Goal: Transaction & Acquisition: Purchase product/service

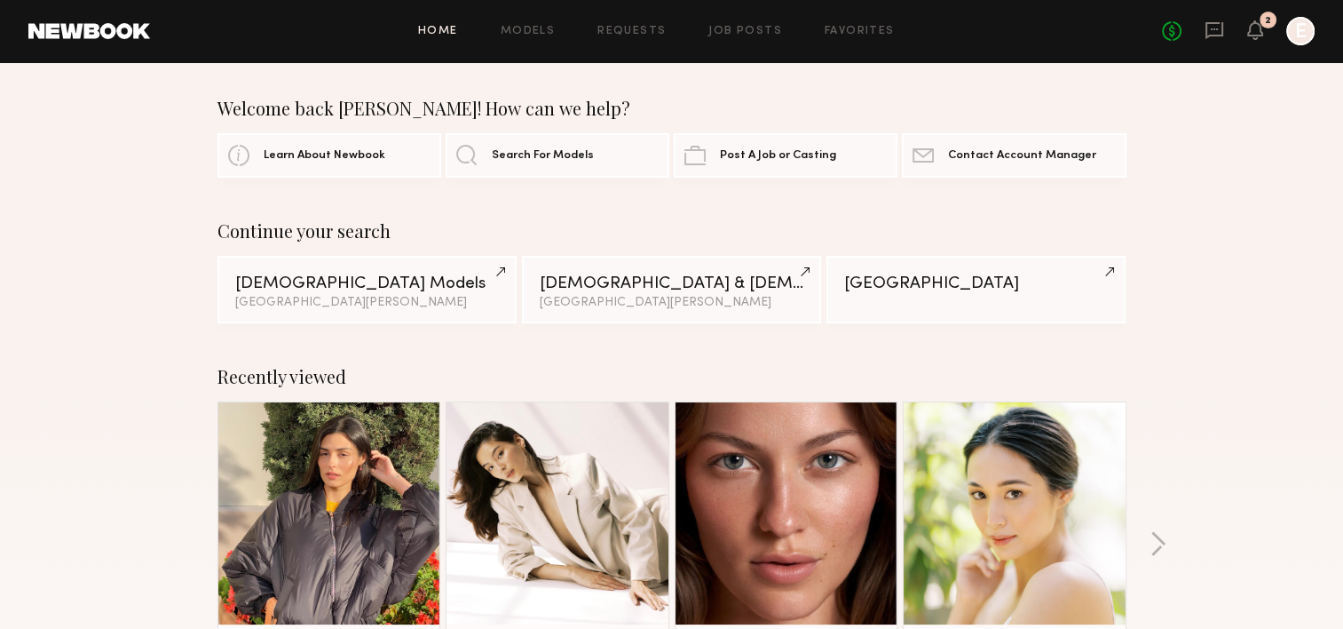
click at [1267, 30] on div "No fees up to $5,000 2 E" at bounding box center [1238, 31] width 153 height 28
click at [1263, 33] on div "No fees up to $5,000 2 E" at bounding box center [1238, 31] width 153 height 28
click at [1256, 28] on icon at bounding box center [1255, 29] width 14 height 12
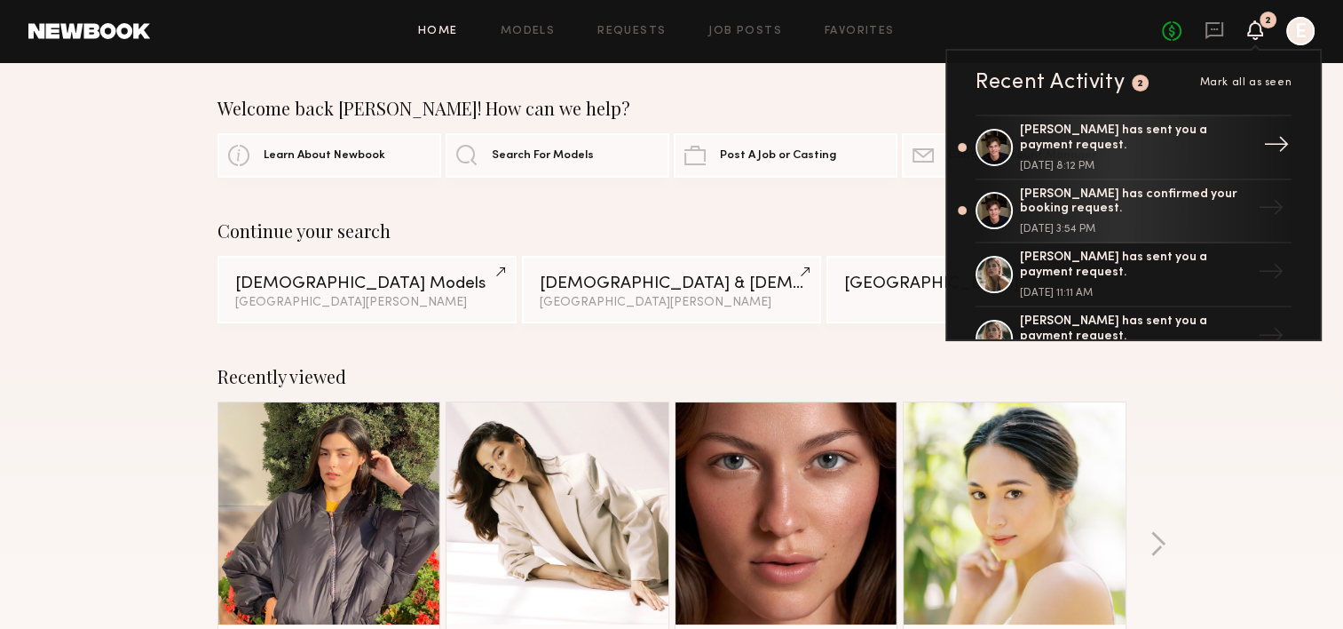
click at [1104, 143] on div "[PERSON_NAME] has sent you a payment request." at bounding box center [1135, 138] width 231 height 30
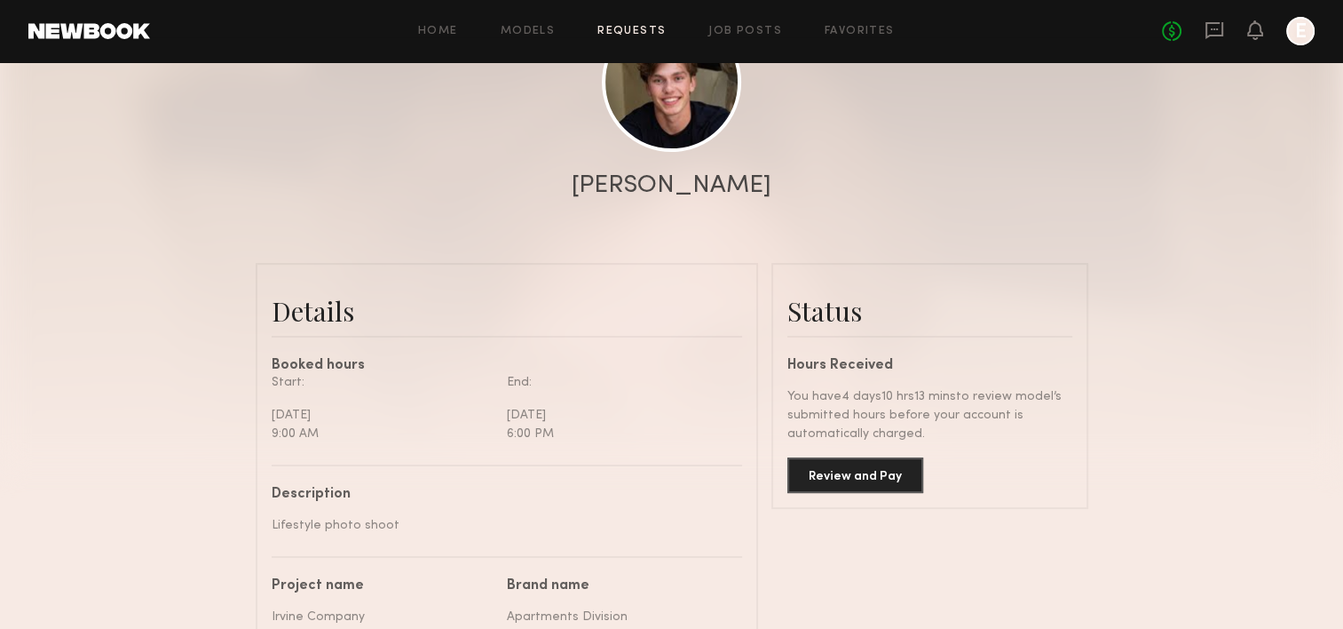
scroll to position [266, 0]
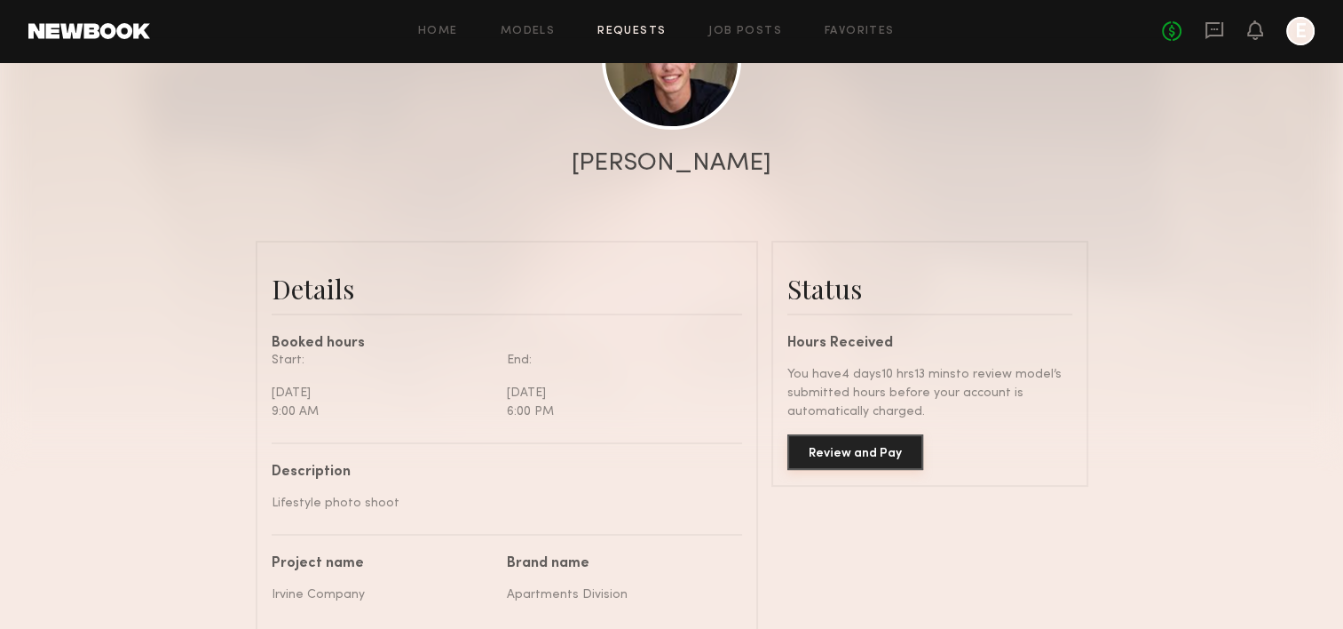
click at [820, 470] on button "Review and Pay" at bounding box center [856, 452] width 136 height 36
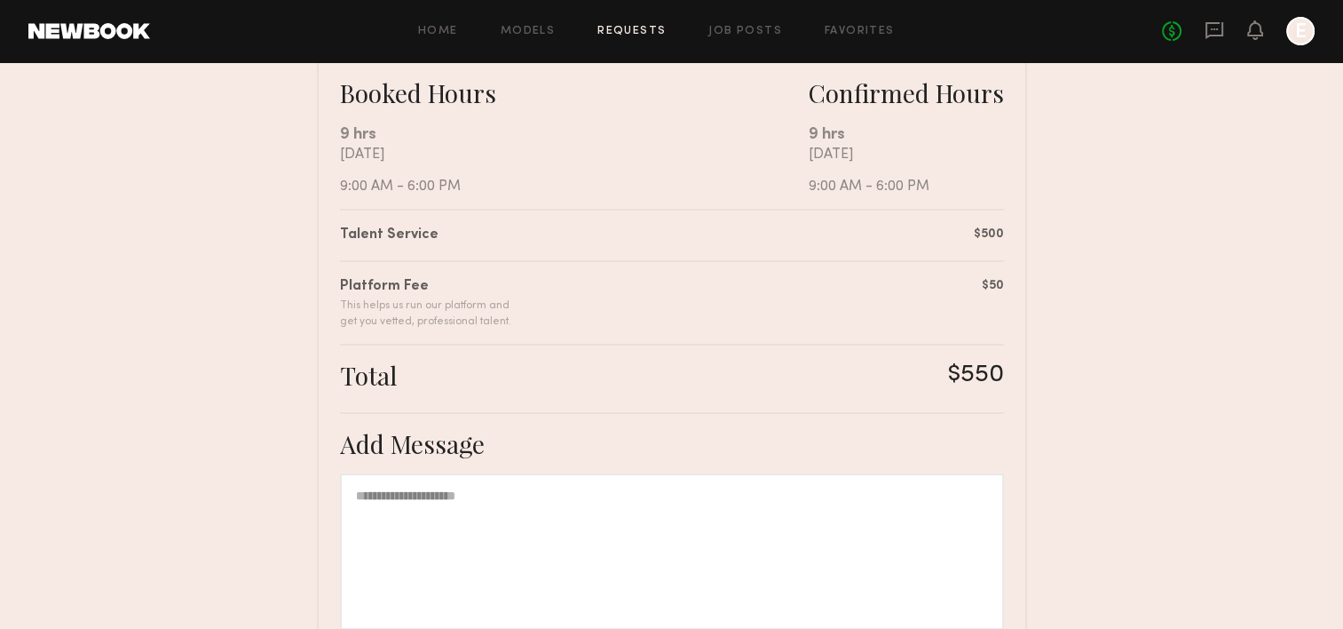
scroll to position [444, 0]
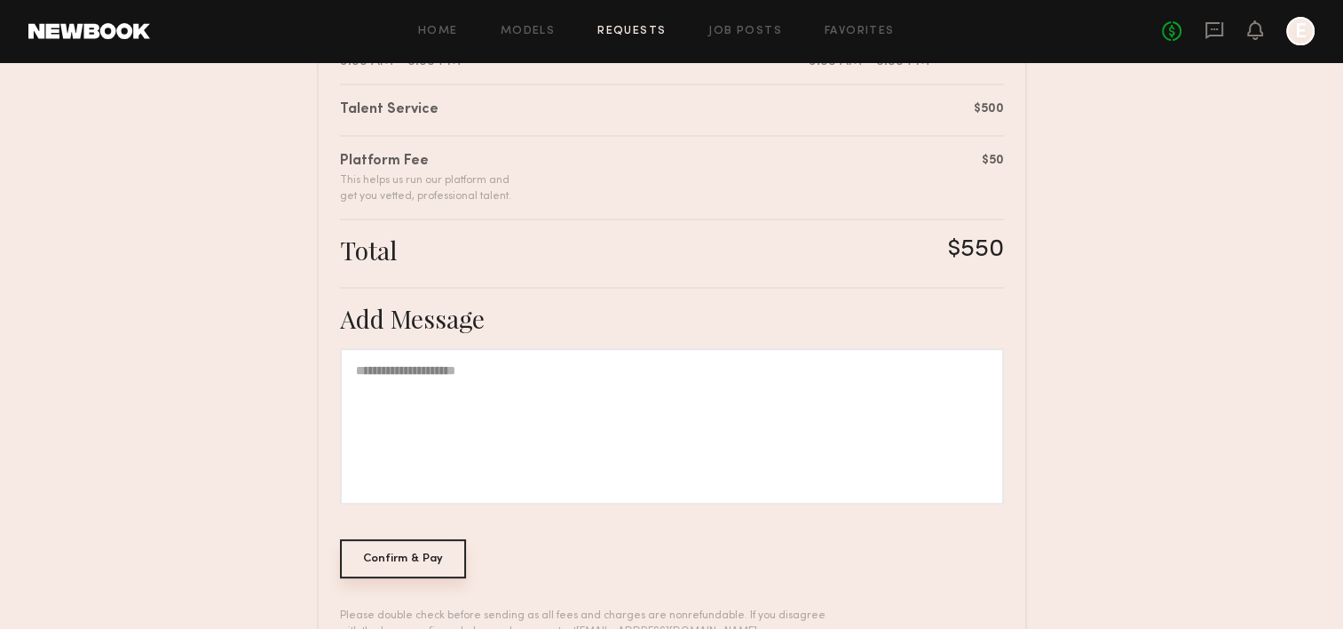
click at [378, 557] on div "Confirm & Pay" at bounding box center [403, 558] width 127 height 39
click at [366, 554] on div "Confirm & Pay" at bounding box center [403, 558] width 127 height 39
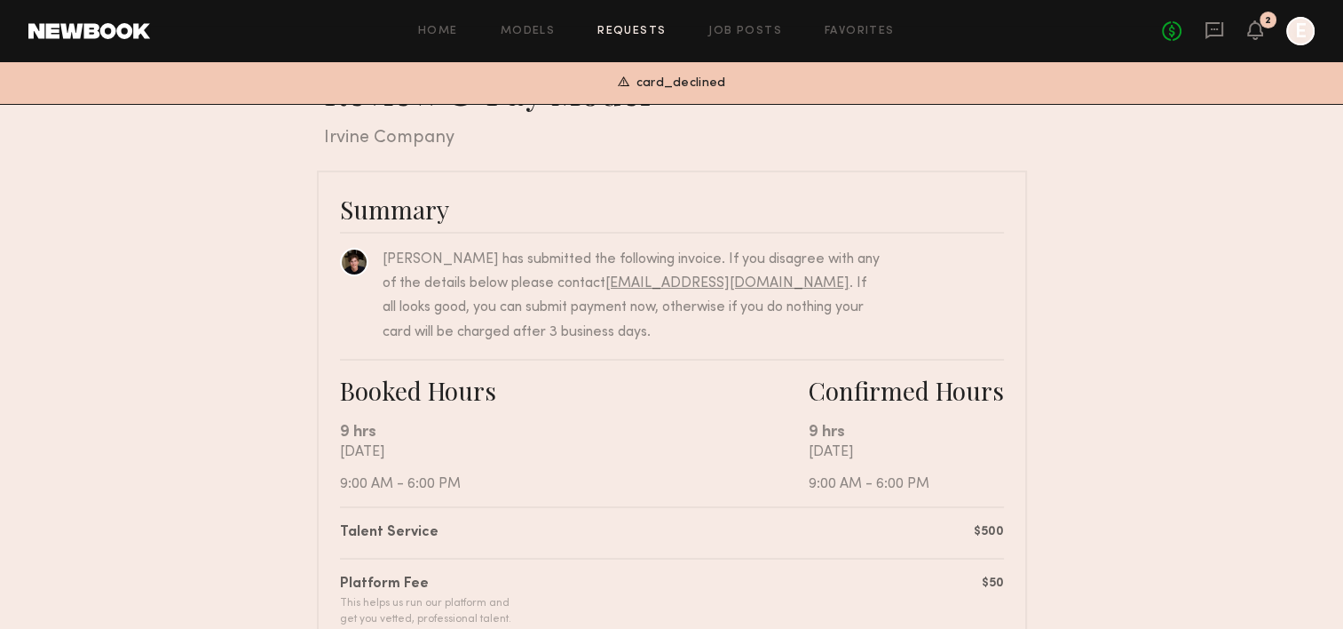
scroll to position [0, 0]
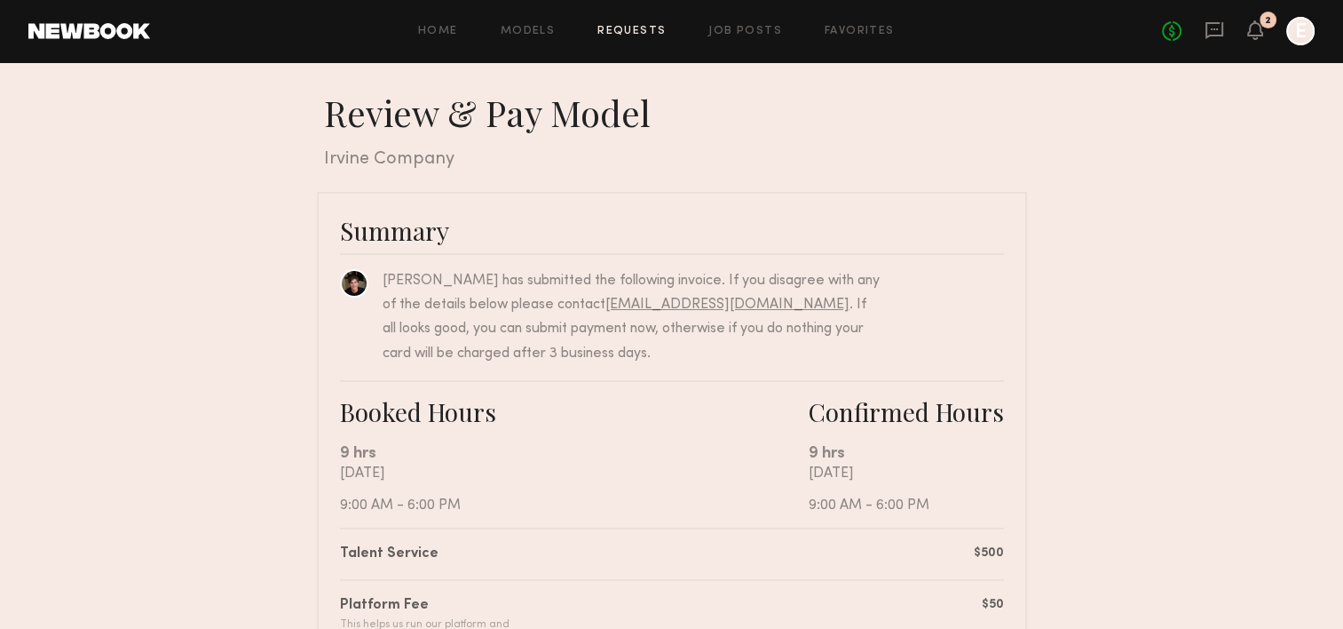
click at [1289, 29] on div at bounding box center [1300, 31] width 28 height 28
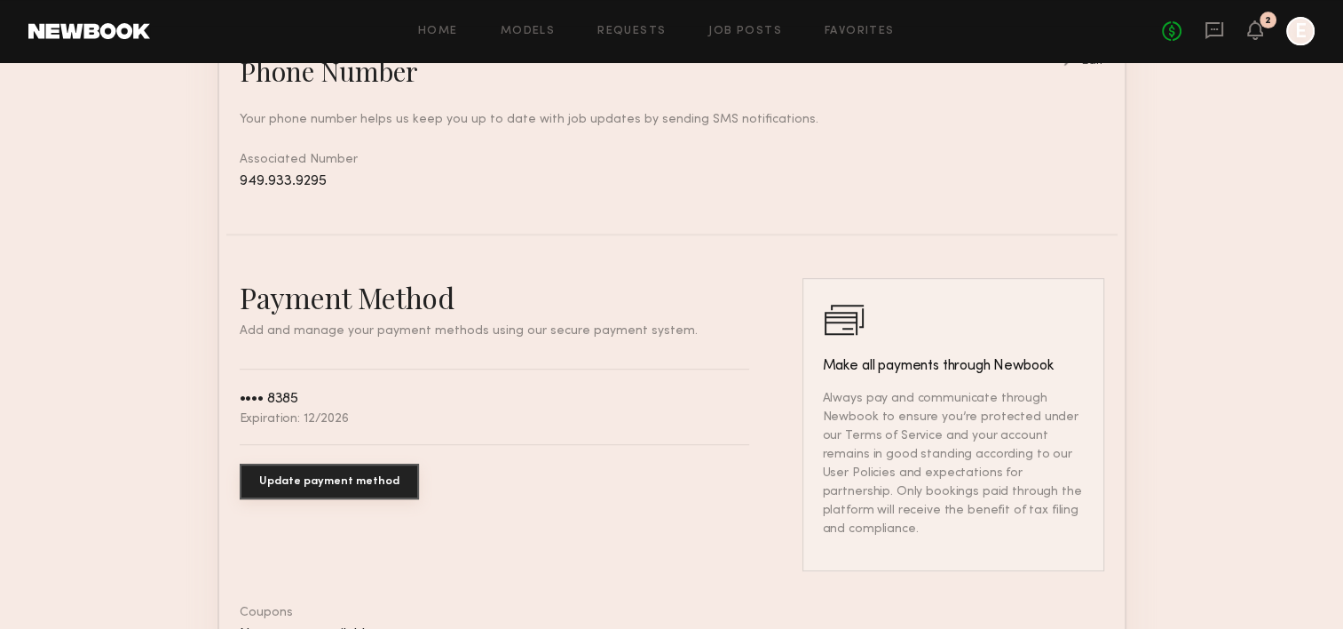
scroll to position [888, 0]
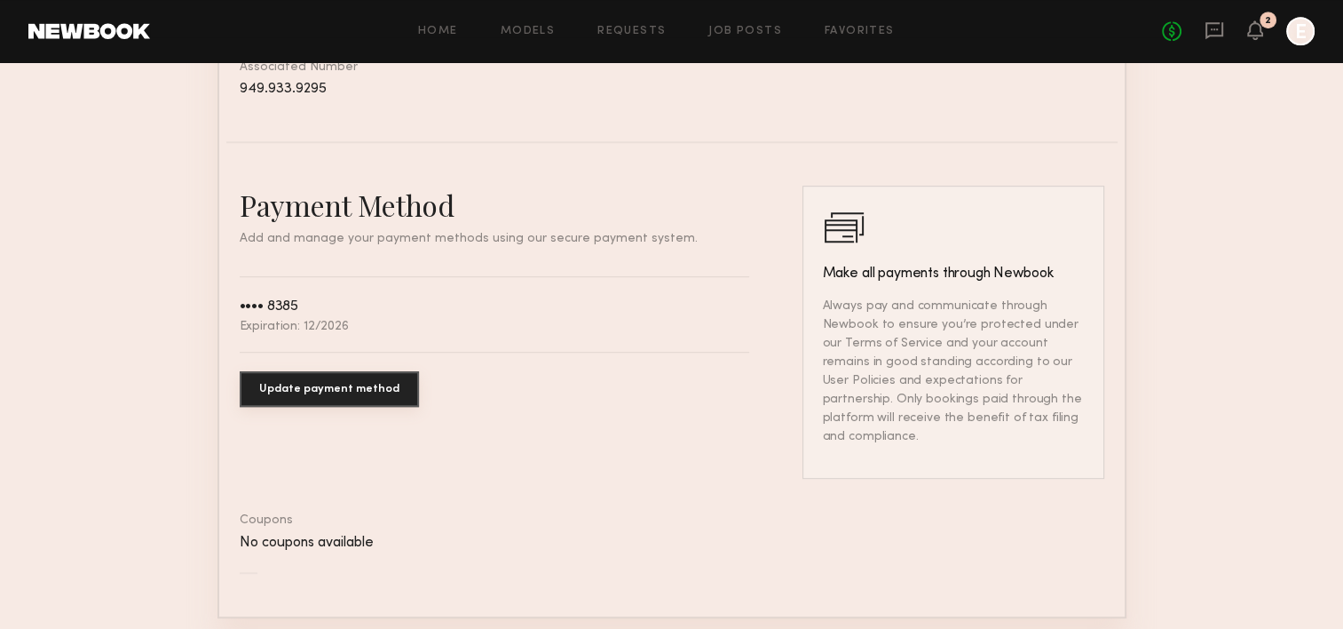
click at [308, 407] on button "Update payment method" at bounding box center [329, 389] width 179 height 36
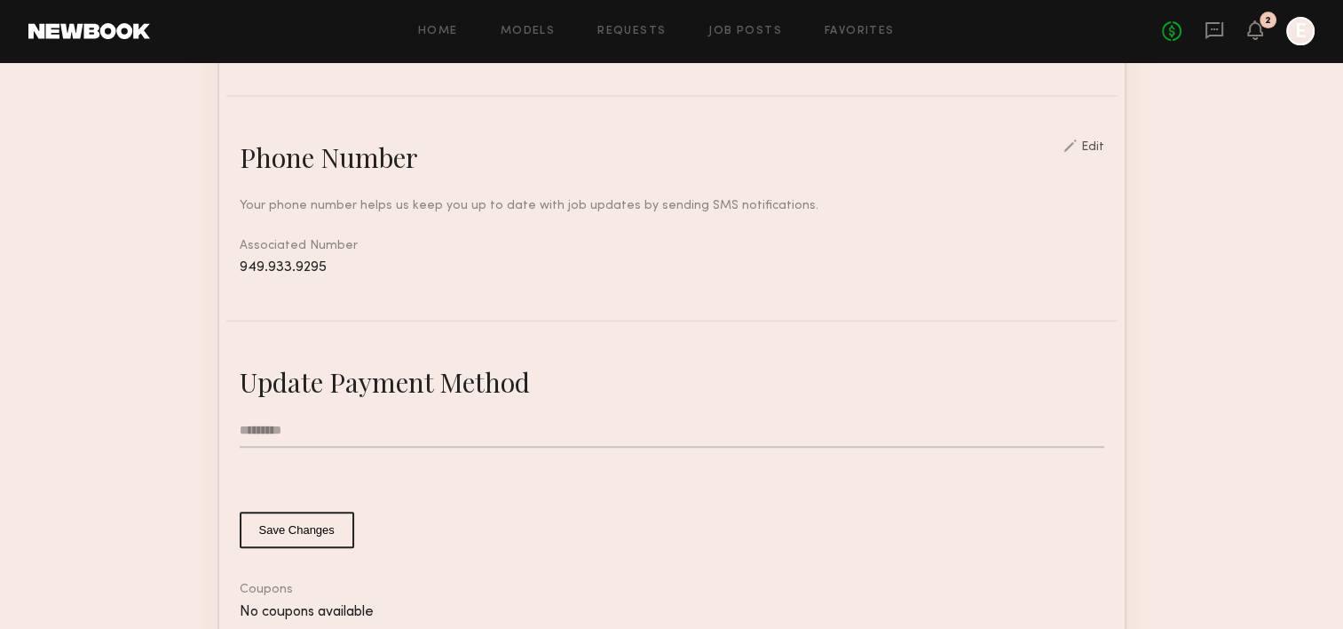
scroll to position [799, 0]
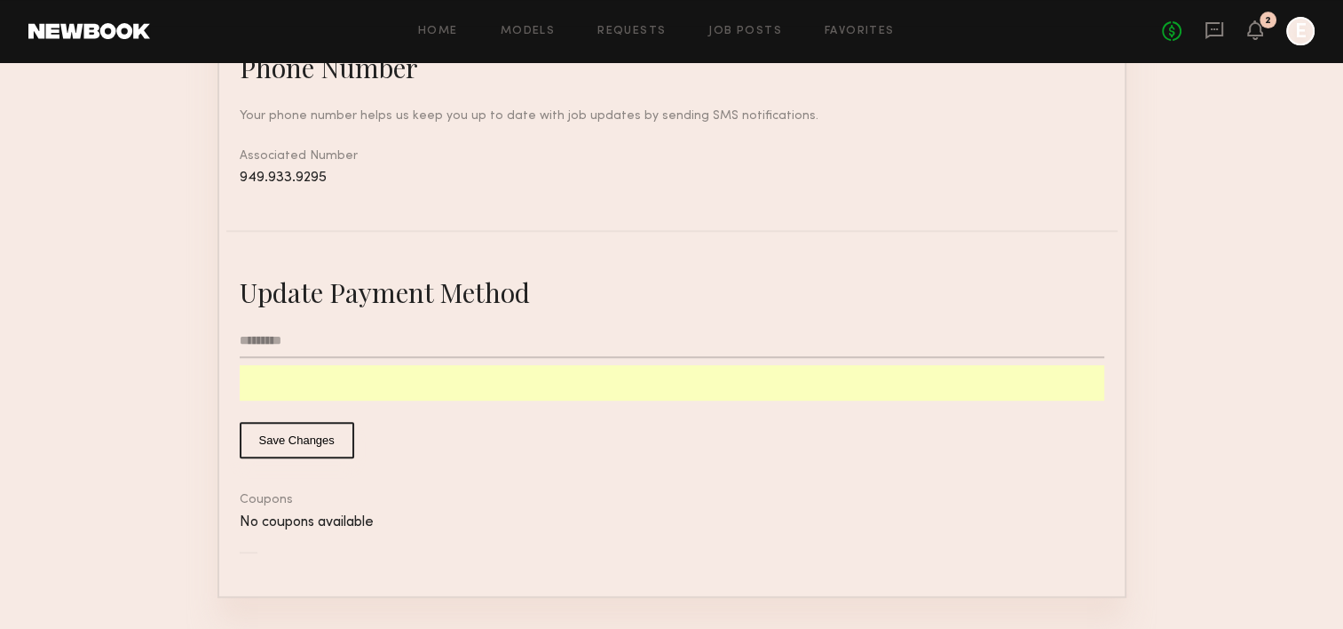
click at [297, 458] on button "Save Changes" at bounding box center [297, 440] width 115 height 36
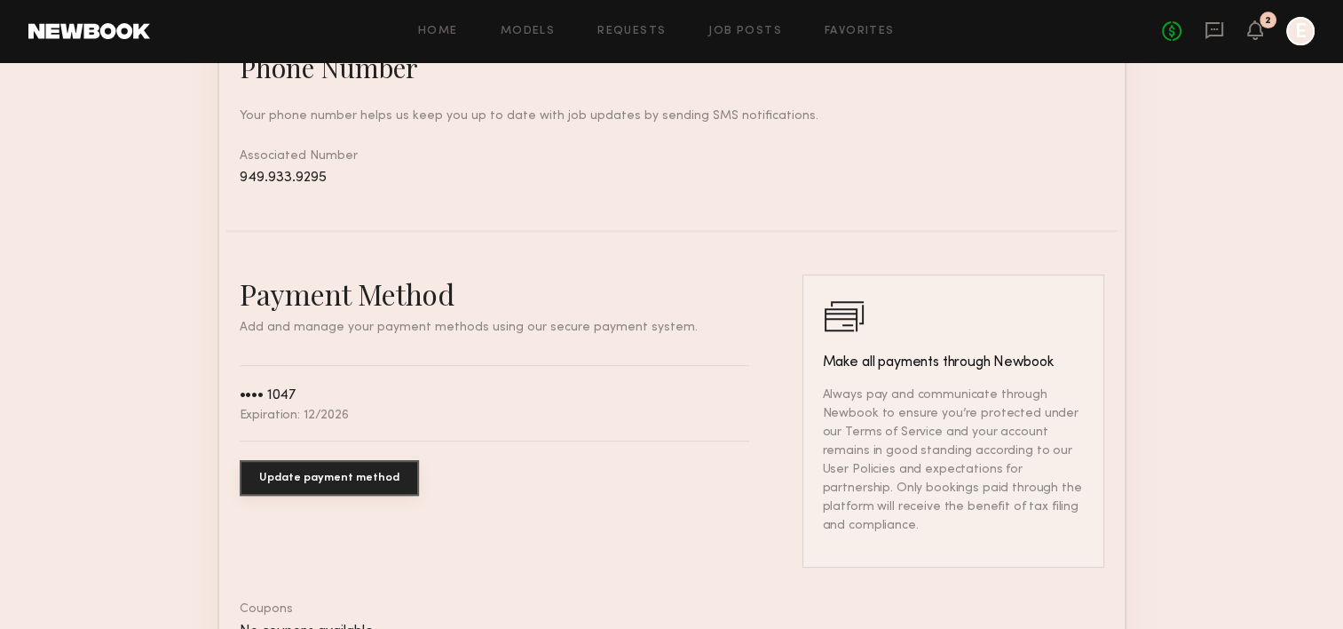
click at [303, 493] on button "Update payment method" at bounding box center [329, 478] width 179 height 36
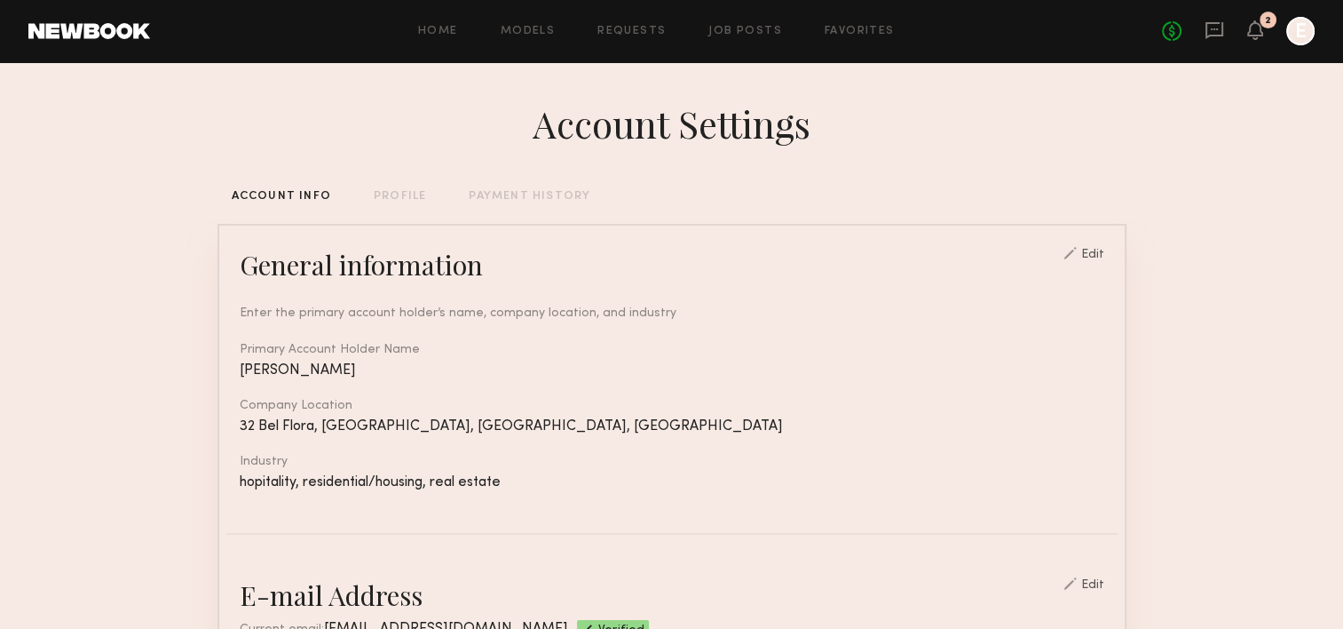
scroll to position [0, 0]
click at [1256, 36] on icon at bounding box center [1255, 29] width 14 height 12
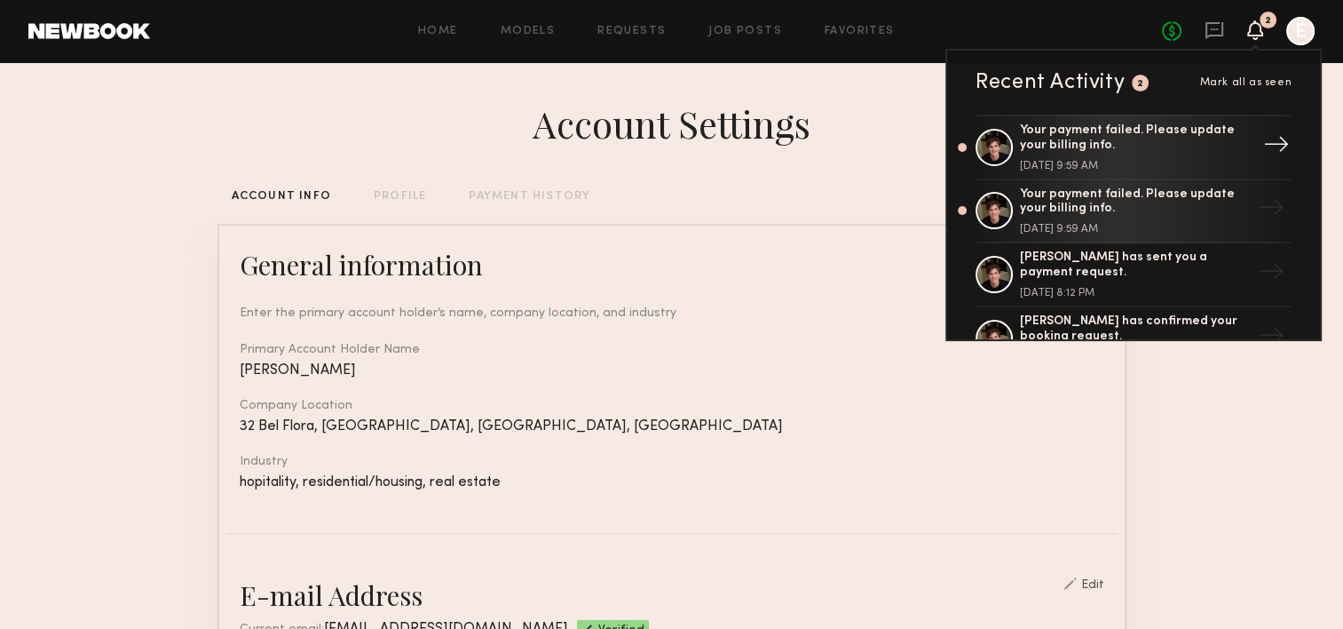
click at [1109, 156] on div "Your payment failed. Please update your billing info. [DATE] 9:59 AM" at bounding box center [1135, 147] width 231 height 48
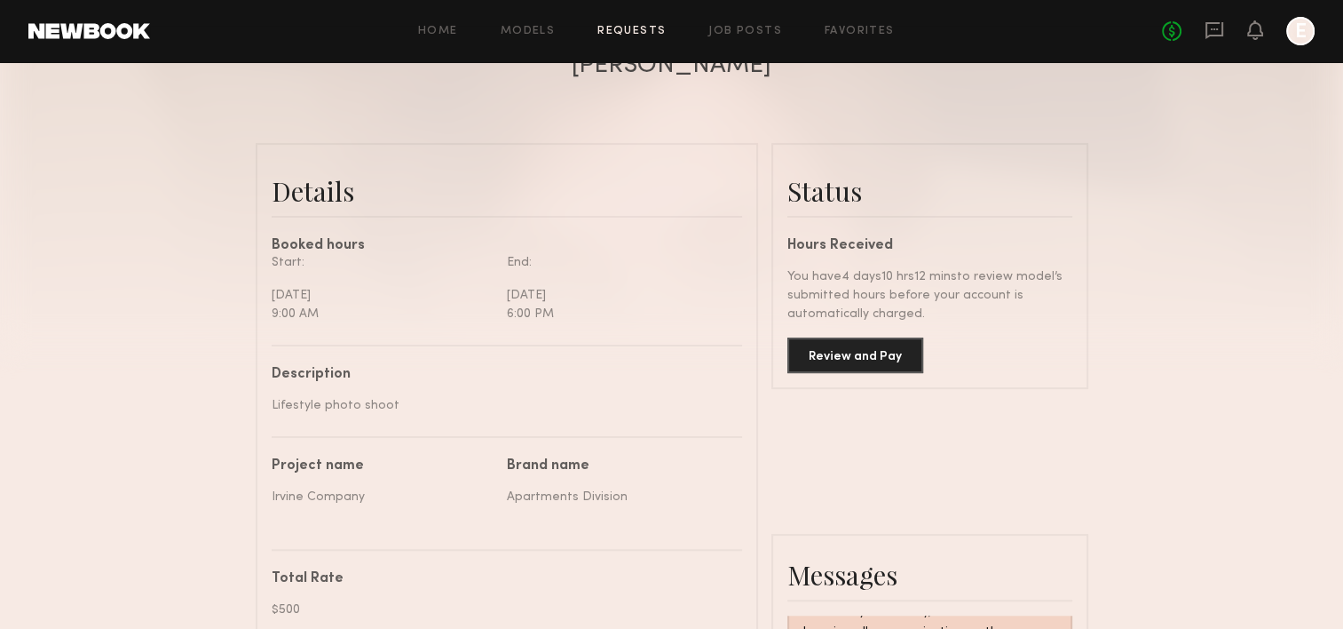
scroll to position [355, 0]
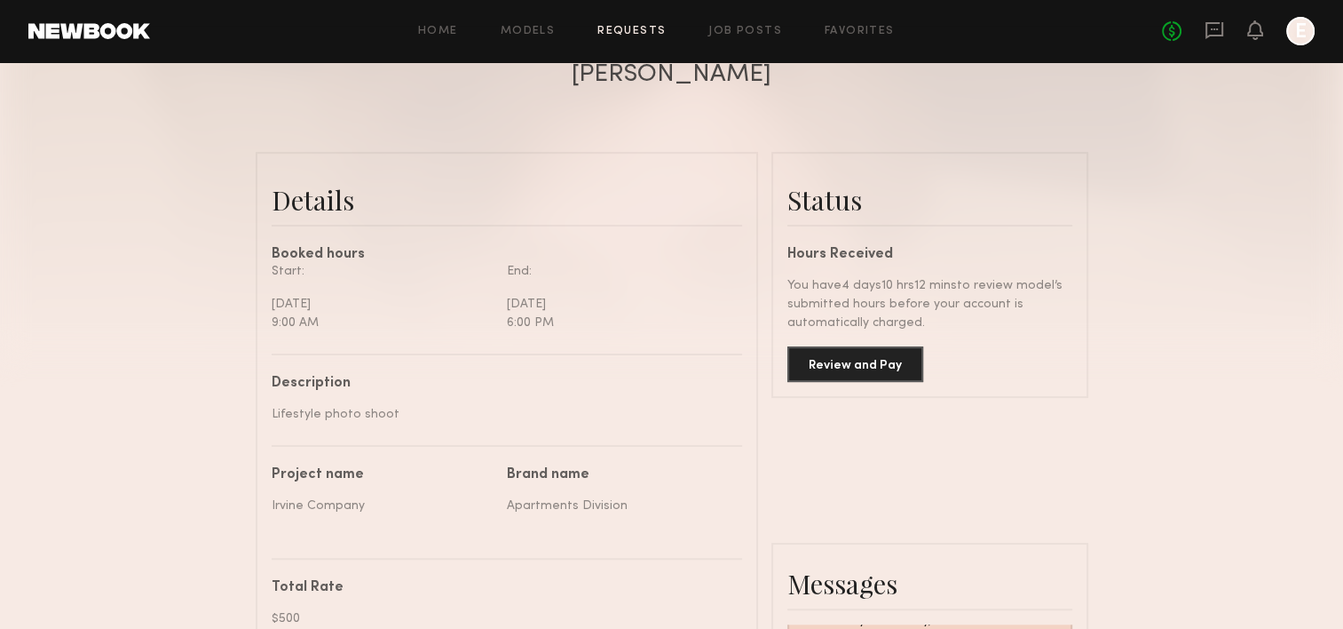
click at [863, 352] on div "Review and Pay" at bounding box center [930, 357] width 285 height 50
click at [863, 363] on button "Review and Pay" at bounding box center [856, 363] width 136 height 36
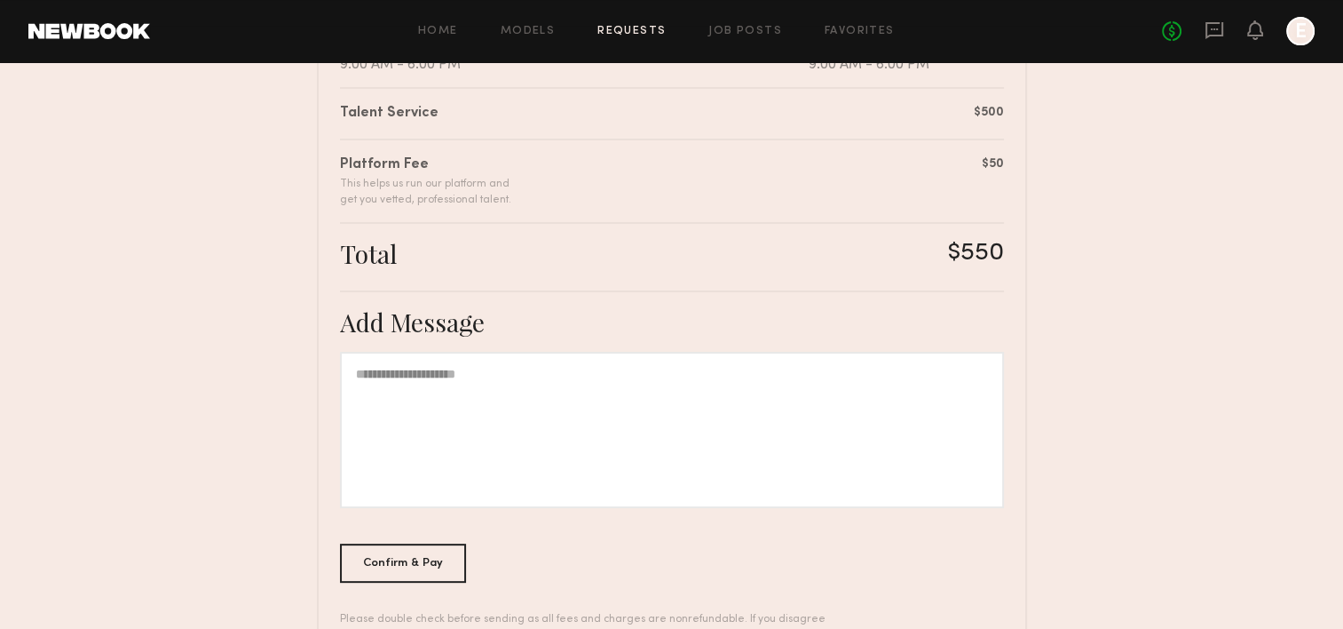
scroll to position [503, 0]
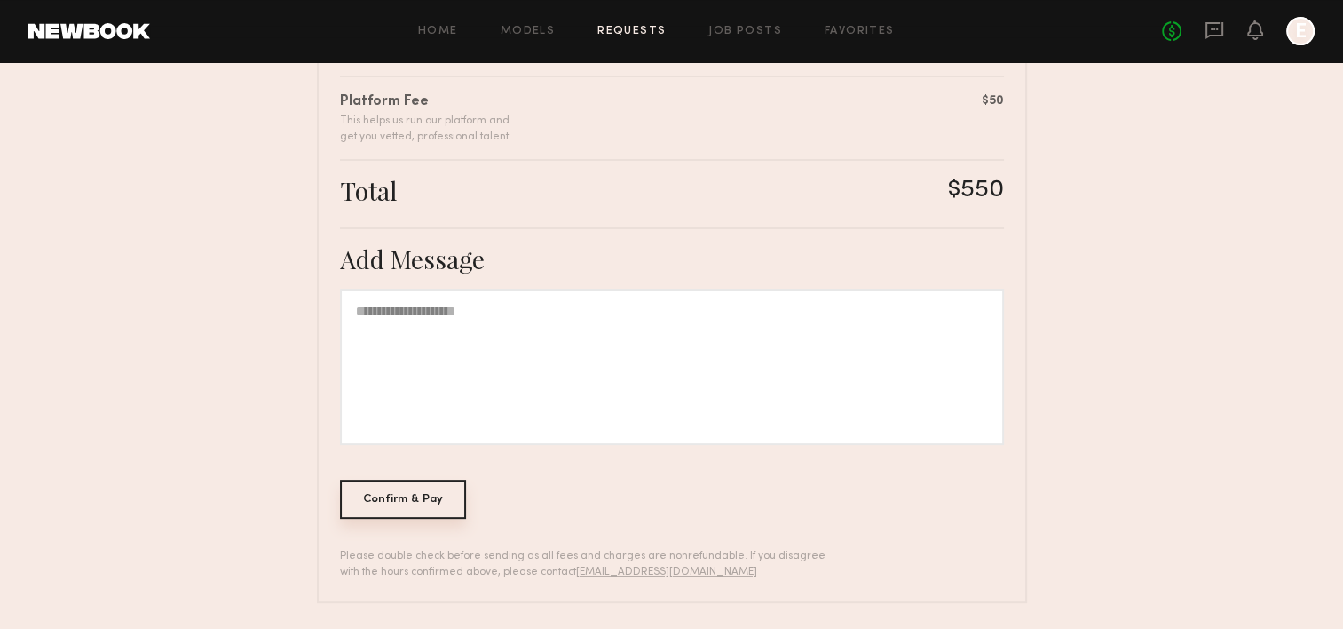
click at [444, 503] on div "Confirm & Pay" at bounding box center [403, 498] width 127 height 39
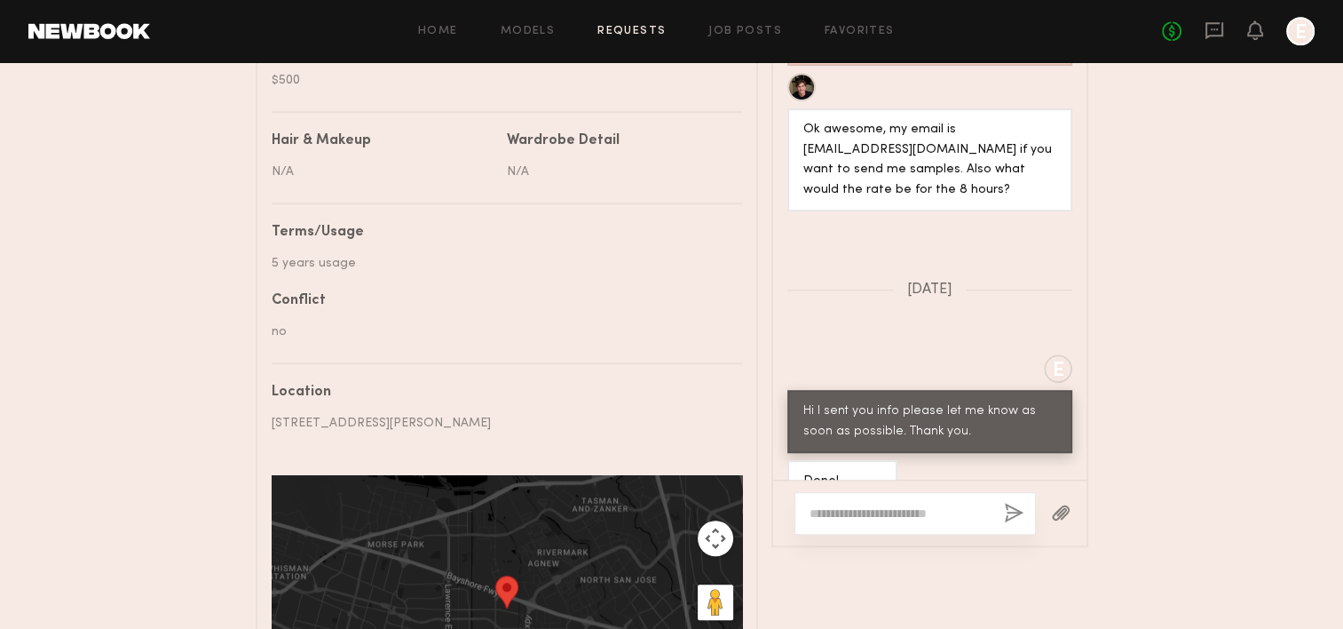
scroll to position [914, 0]
